Goal: Check status

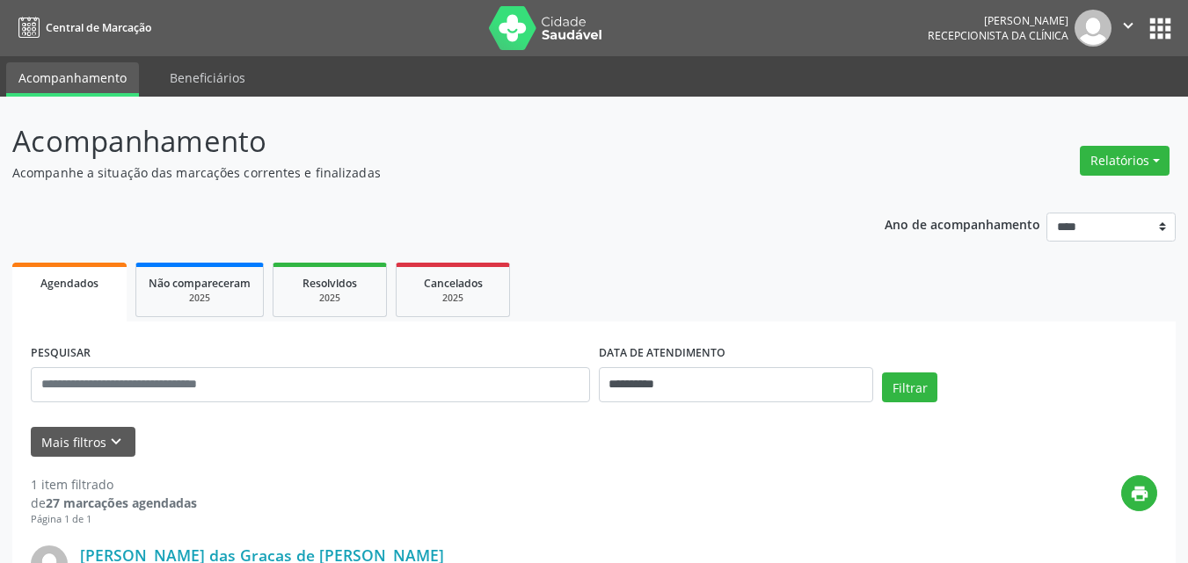
scroll to position [263, 0]
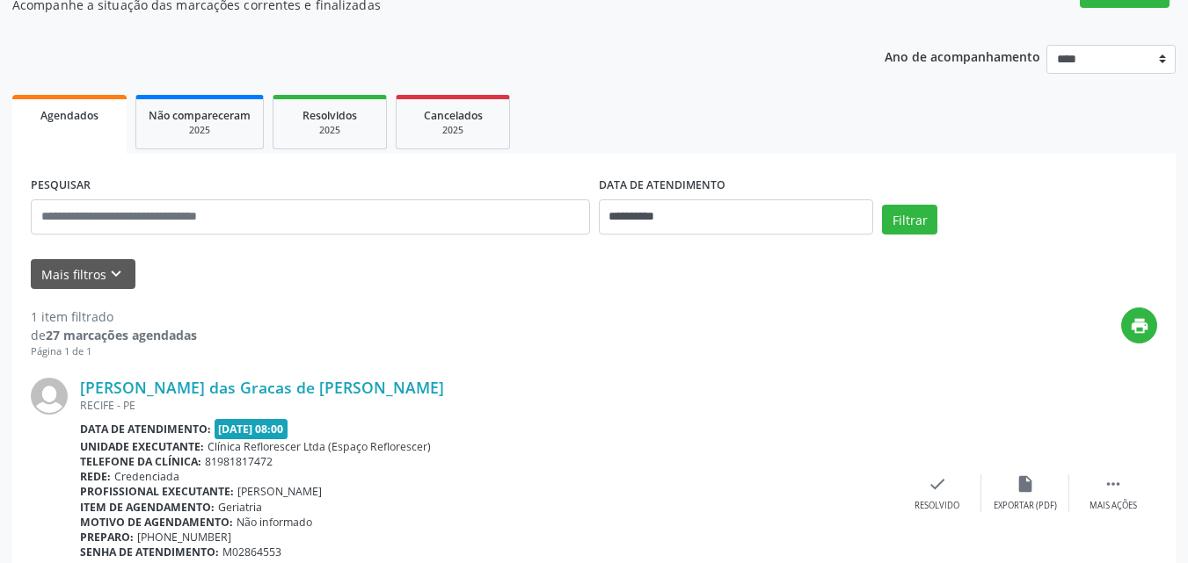
scroll to position [263, 0]
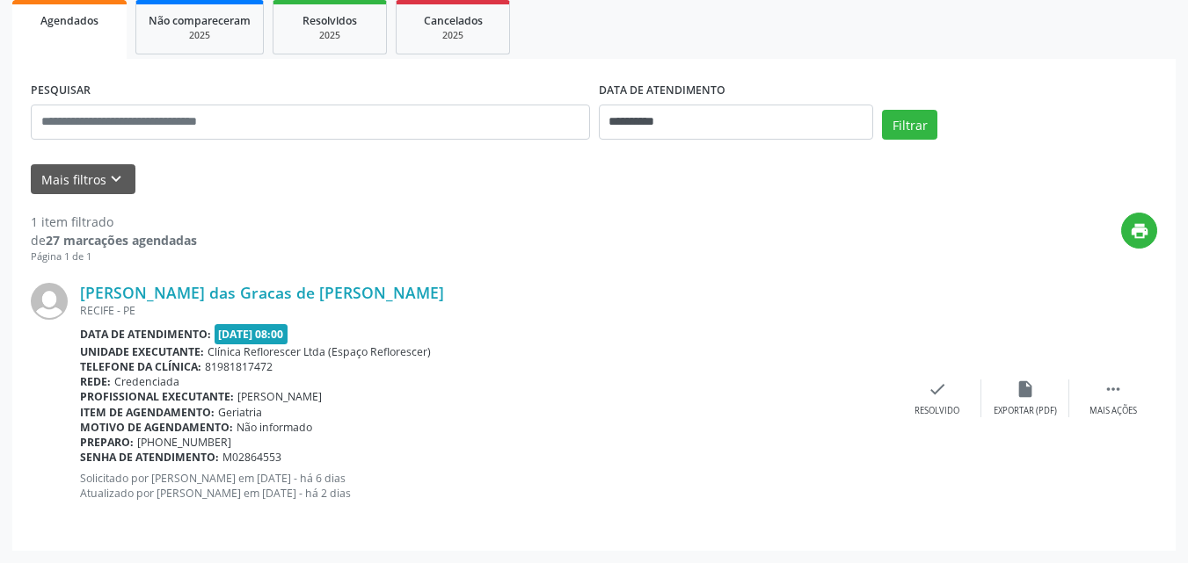
click at [539, 344] on div "Data de atendimento: [DATE] 08:00" at bounding box center [486, 334] width 813 height 20
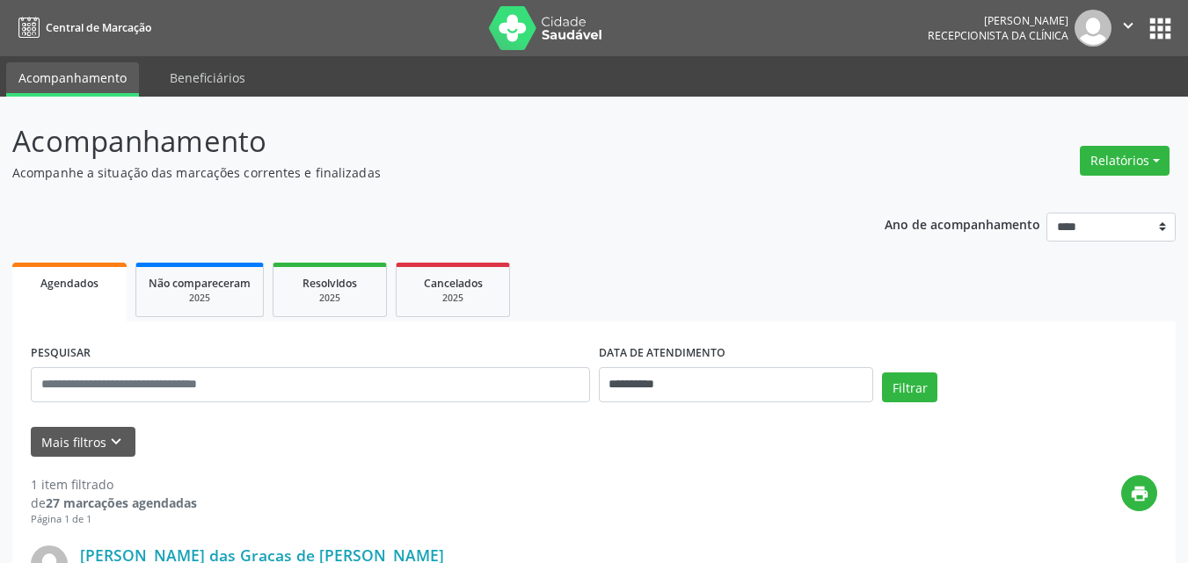
click at [659, 344] on label "DATA DE ATENDIMENTO" at bounding box center [662, 353] width 127 height 27
click at [687, 169] on p "Acompanhe a situação das marcações correntes e finalizadas" at bounding box center [419, 173] width 814 height 18
drag, startPoint x: 428, startPoint y: 448, endPoint x: 241, endPoint y: 475, distance: 189.1
click at [425, 447] on div "Mais filtros keyboard_arrow_down" at bounding box center [593, 442] width 1135 height 31
